Goal: Ask a question

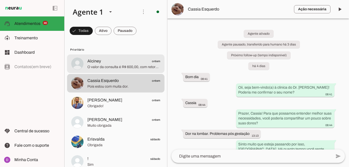
click at [117, 68] on span "O valor da consulta é R$ 600,00, com retorno gratuito em até 30 dias, aceitamos…" at bounding box center [123, 66] width 73 height 5
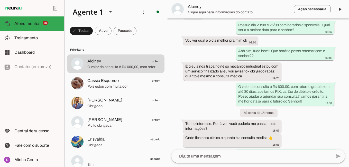
scroll to position [419, 0]
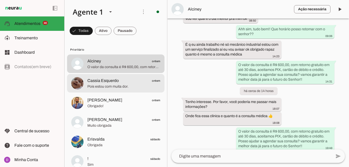
click at [111, 85] on span "Pois estou com muita dor." at bounding box center [123, 86] width 73 height 5
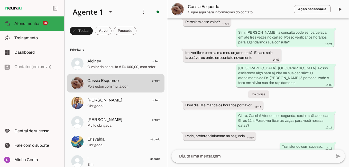
scroll to position [425, 0]
